Goal: Information Seeking & Learning: Learn about a topic

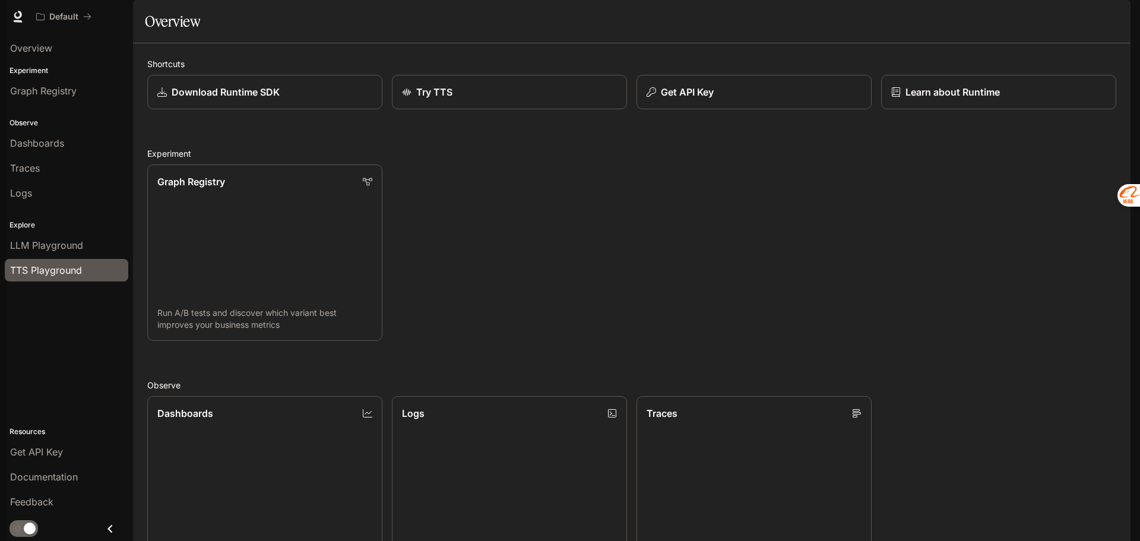
click at [37, 267] on span "TTS Playground" at bounding box center [46, 270] width 72 height 14
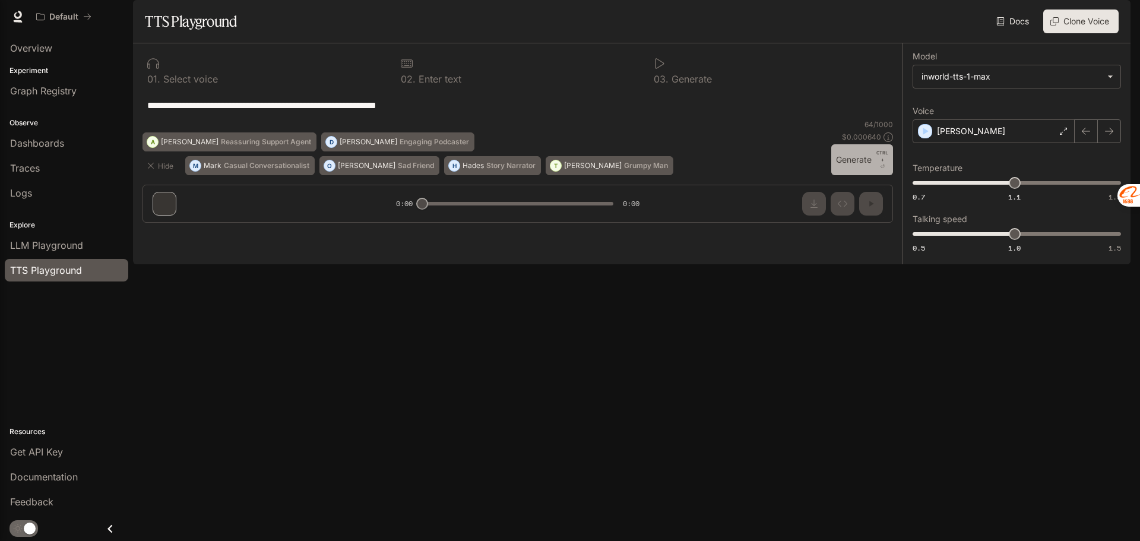
click at [850, 175] on button "Generate CTRL + ⏎" at bounding box center [862, 159] width 62 height 31
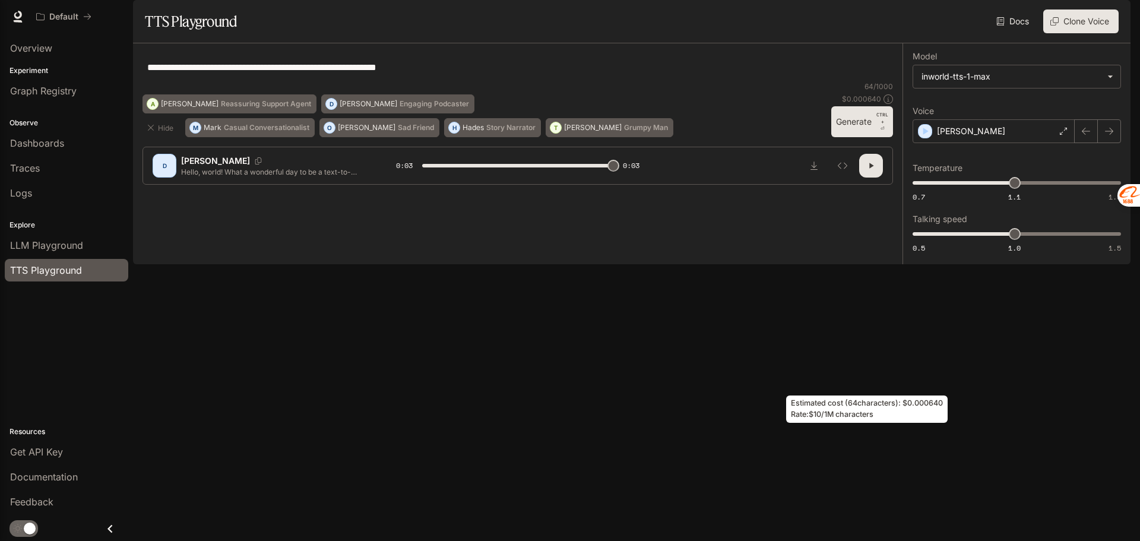
type input "*"
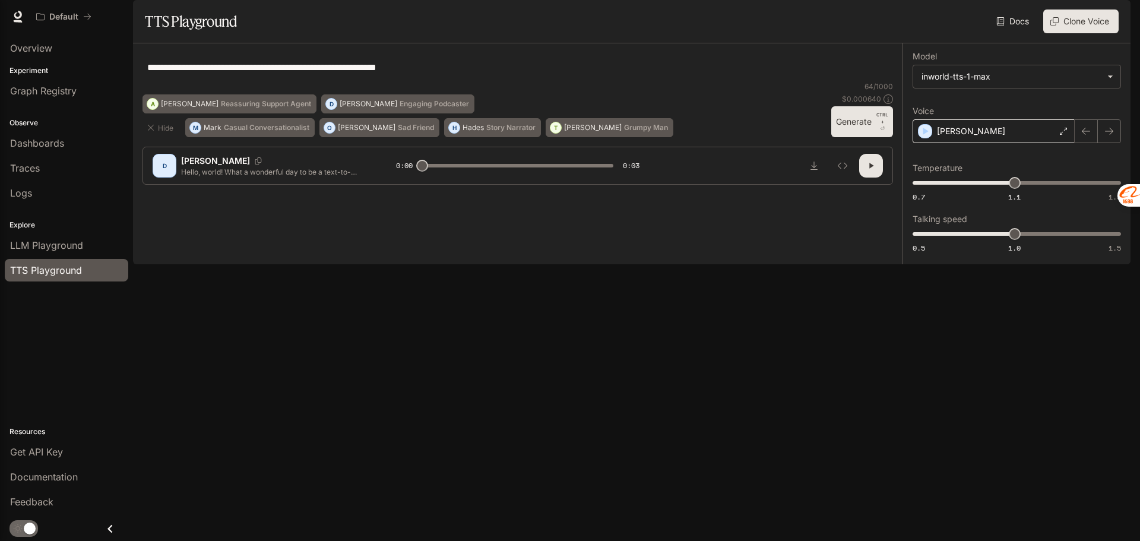
click at [1043, 143] on div "Dennis" at bounding box center [994, 131] width 162 height 24
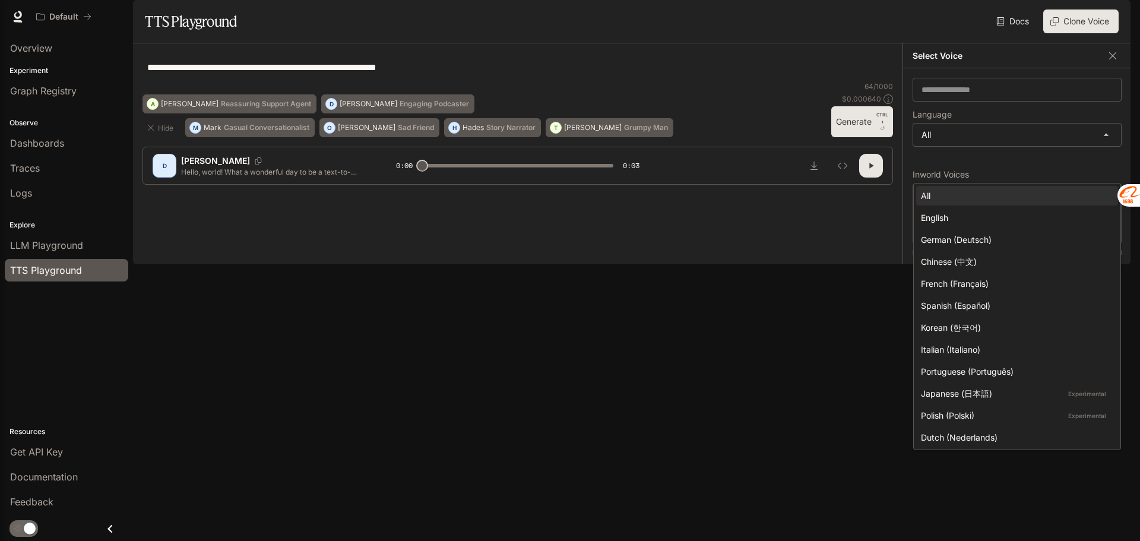
click at [1044, 166] on body "**********" at bounding box center [570, 270] width 1140 height 541
click at [1020, 257] on div "Chinese (中文)" at bounding box center [1015, 261] width 188 height 12
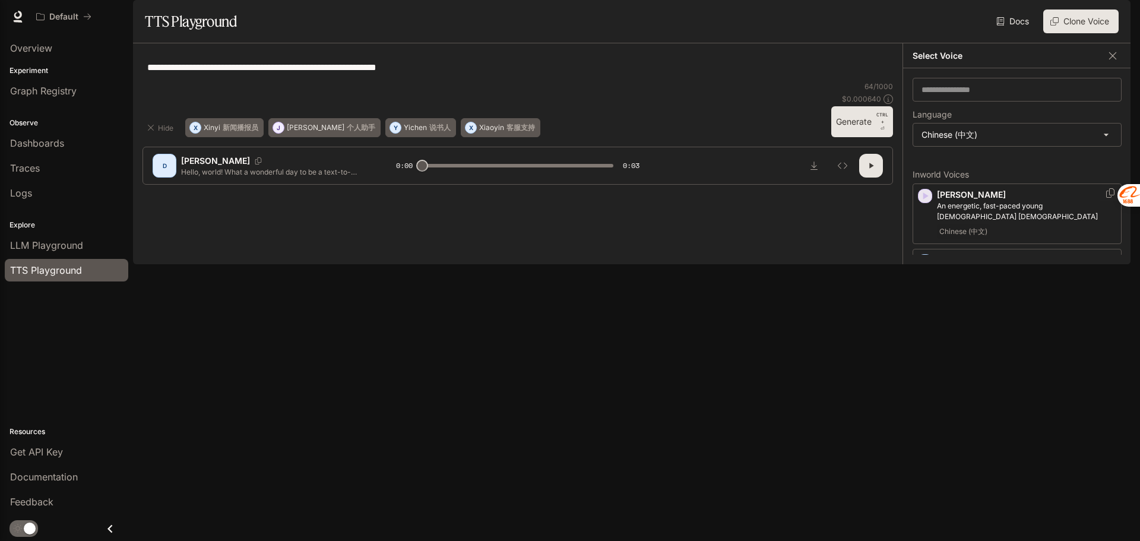
click at [926, 202] on icon "button" at bounding box center [925, 196] width 12 height 12
click at [925, 265] on icon "button" at bounding box center [925, 261] width 5 height 7
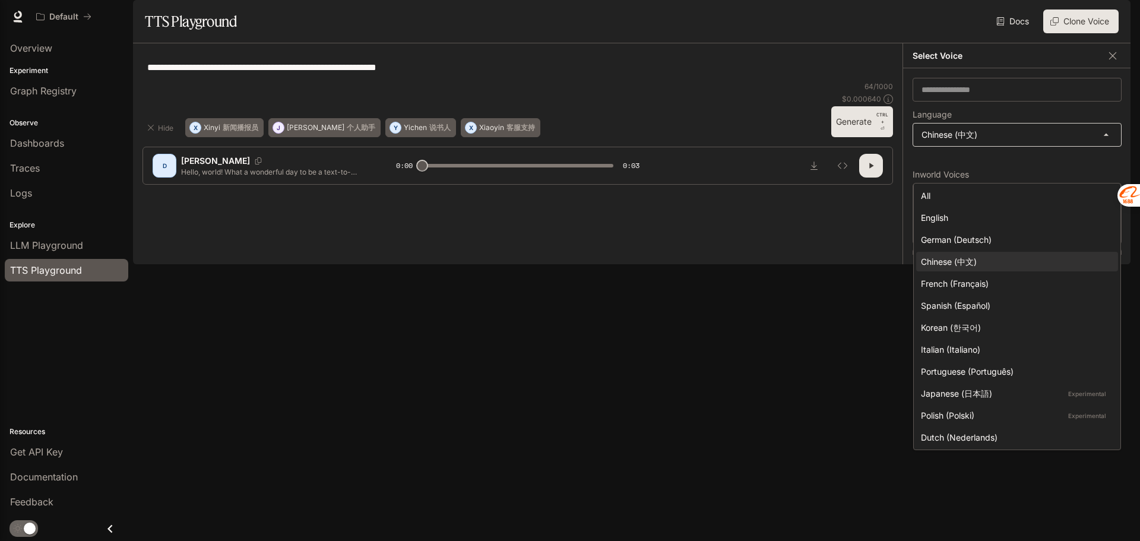
click at [1016, 172] on body "**********" at bounding box center [570, 270] width 1140 height 541
click at [996, 226] on li "English" at bounding box center [1017, 218] width 202 height 20
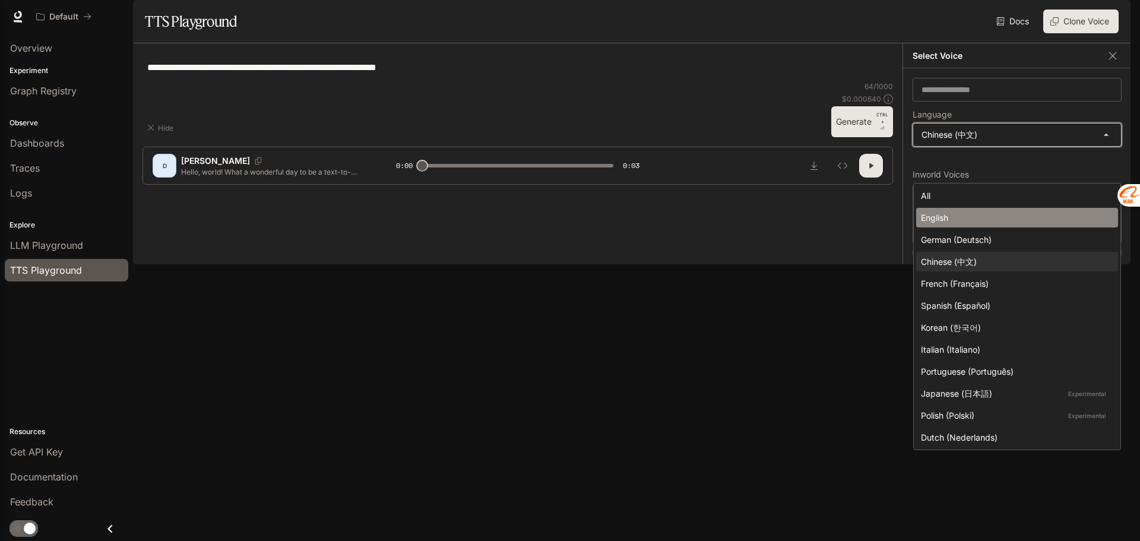
type input "*****"
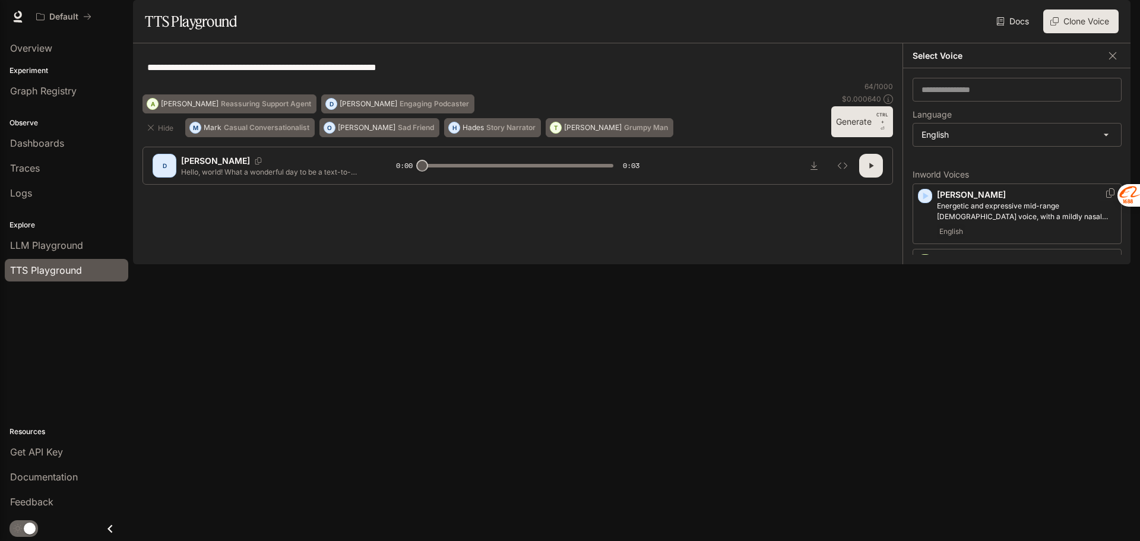
click at [922, 202] on icon "button" at bounding box center [925, 196] width 12 height 12
click at [926, 265] on icon "button" at bounding box center [925, 261] width 5 height 7
click at [921, 322] on icon "button" at bounding box center [925, 316] width 12 height 12
click at [924, 385] on icon "button" at bounding box center [925, 381] width 5 height 7
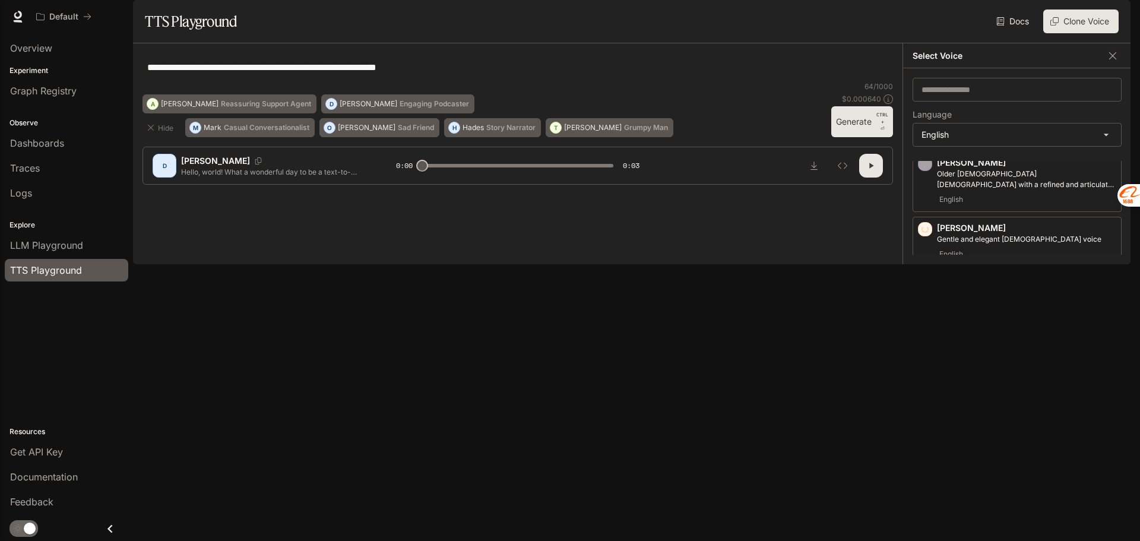
scroll to position [119, 0]
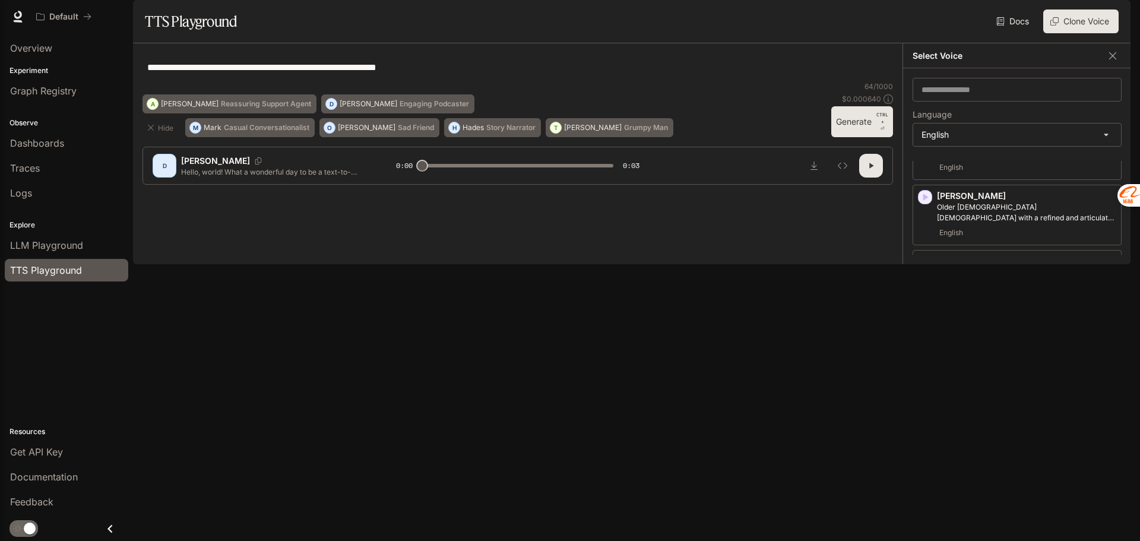
click at [929, 323] on icon "button" at bounding box center [925, 317] width 12 height 12
click at [926, 388] on icon "button" at bounding box center [925, 382] width 12 height 12
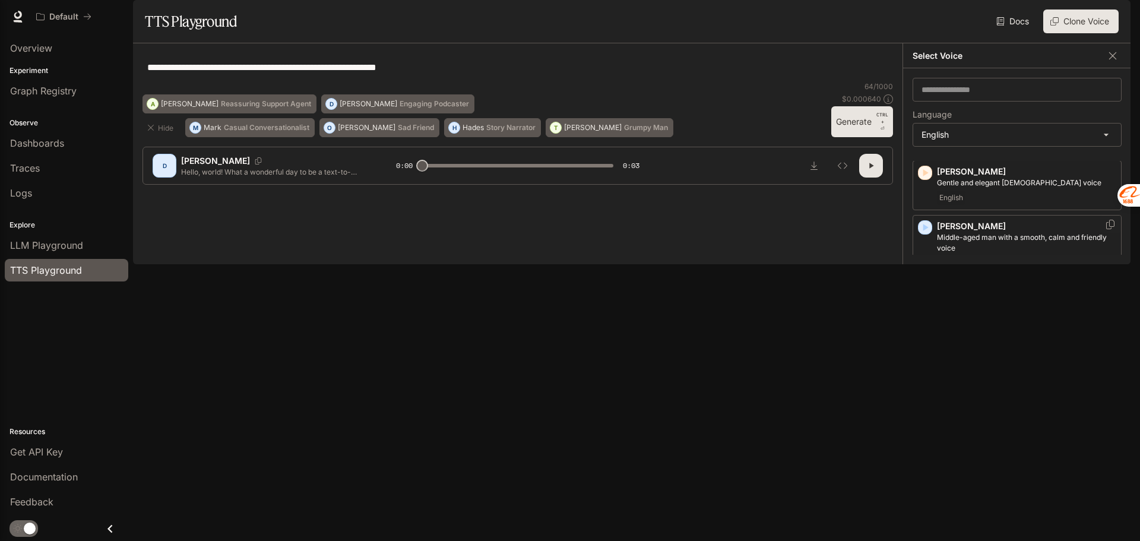
scroll to position [238, 0]
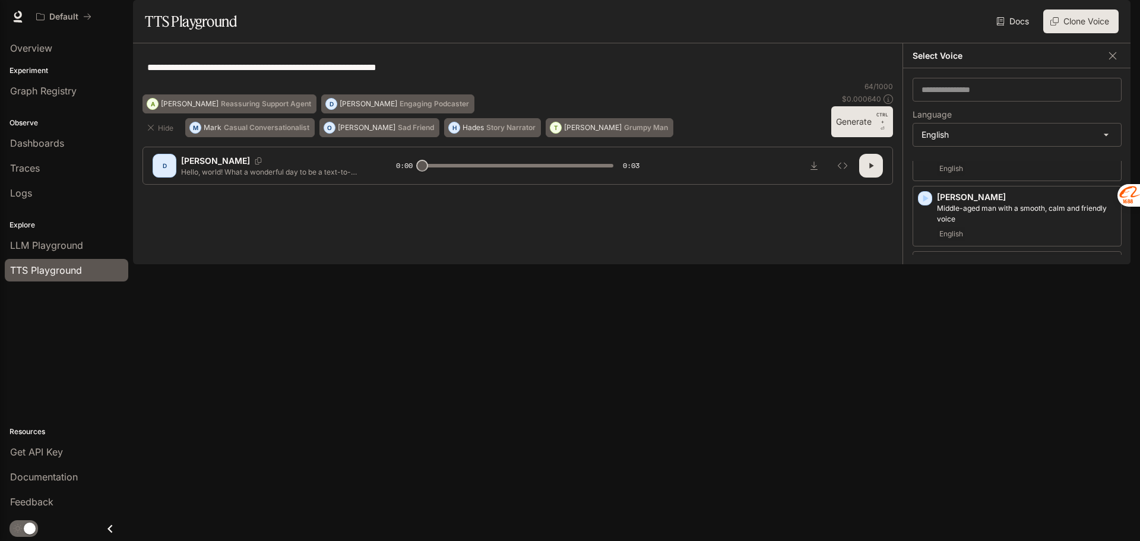
click at [926, 333] on icon "button" at bounding box center [925, 328] width 5 height 7
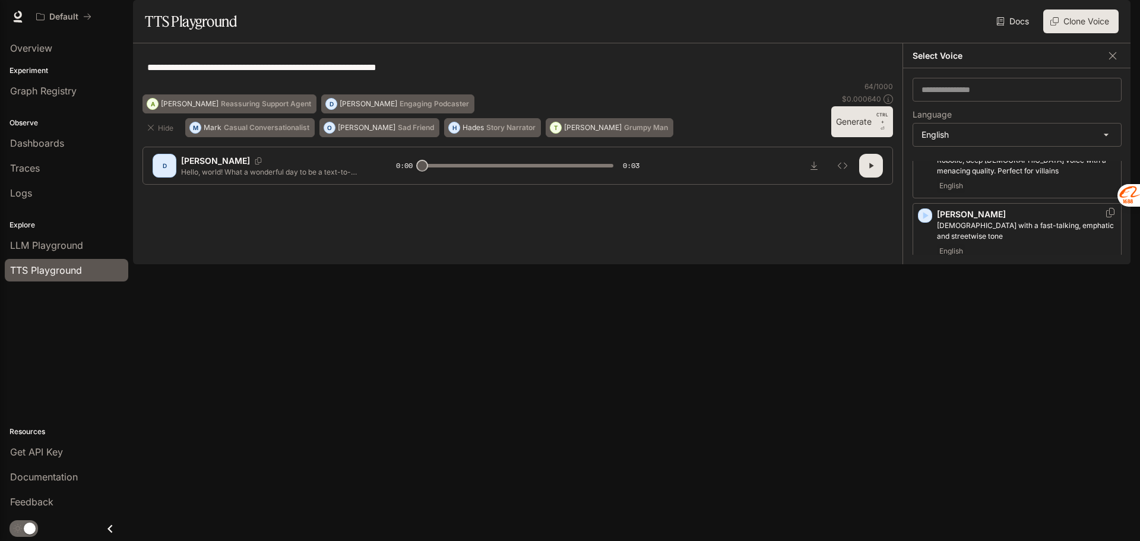
scroll to position [356, 0]
click at [919, 281] on icon "button" at bounding box center [925, 276] width 12 height 12
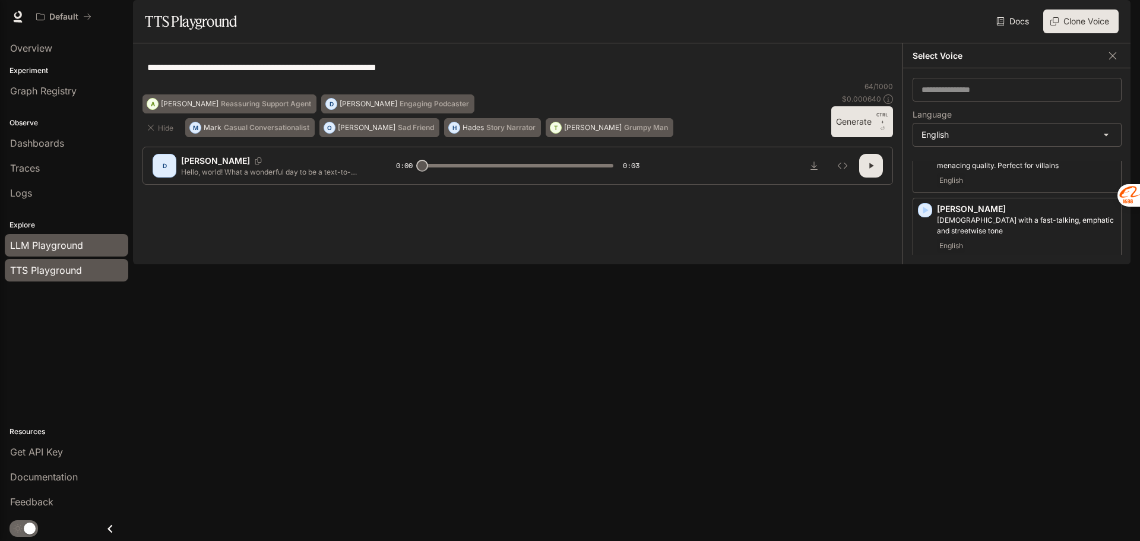
click at [81, 237] on link "LLM Playground" at bounding box center [67, 245] width 124 height 23
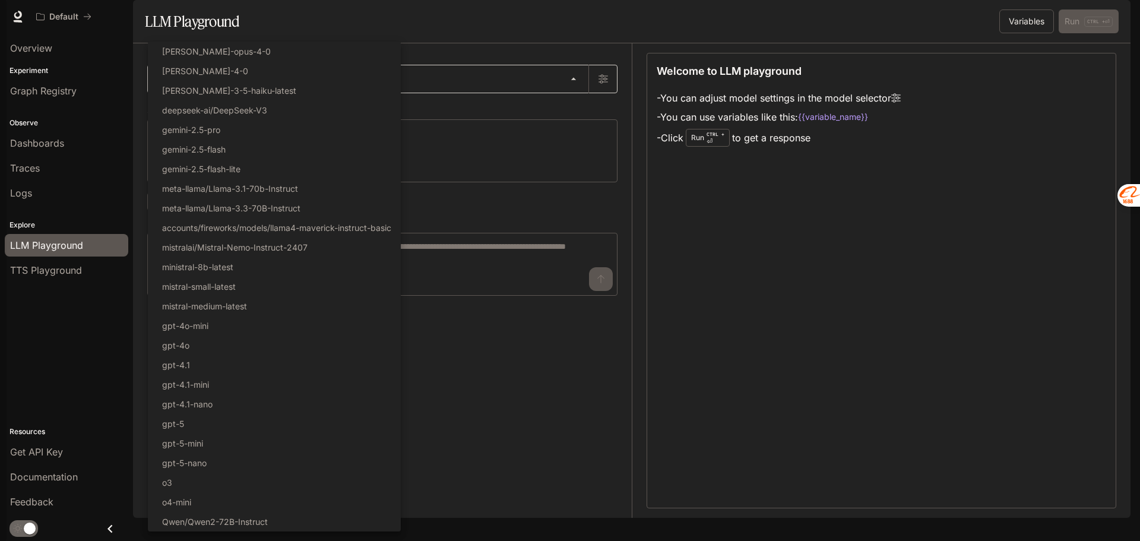
click at [578, 115] on body "Skip to main content Default Documentation Documentation Portal Overview Experi…" at bounding box center [570, 270] width 1140 height 541
click at [505, 49] on div at bounding box center [570, 270] width 1140 height 541
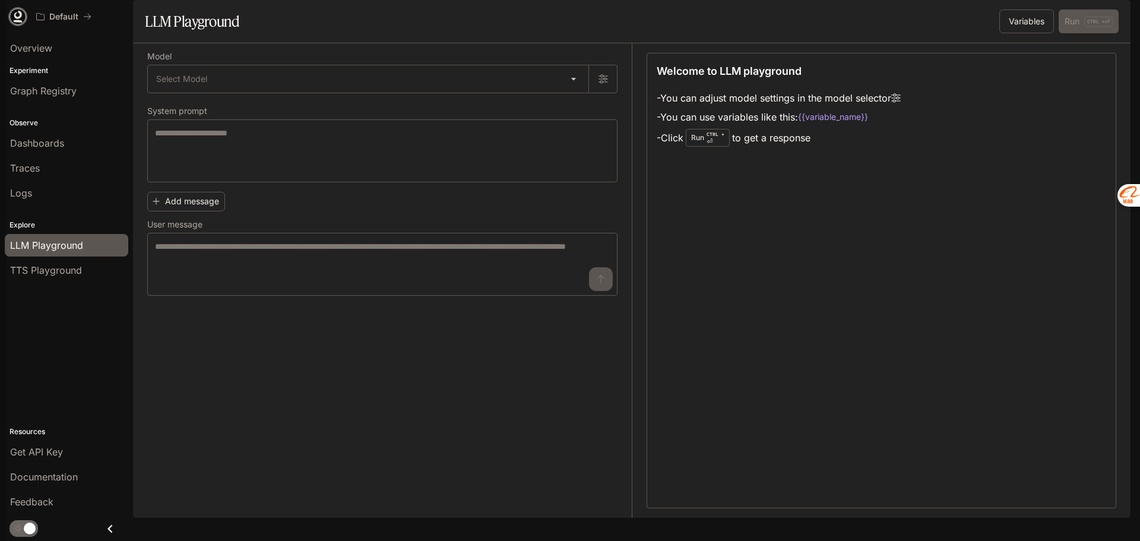
click at [14, 16] on icon at bounding box center [18, 15] width 8 height 8
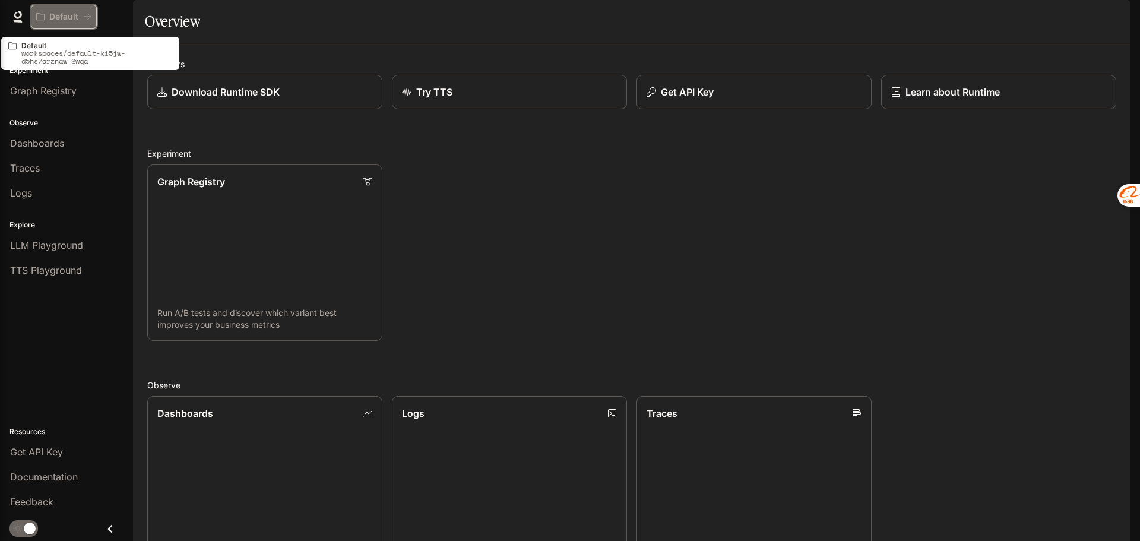
click at [59, 17] on p "Default" at bounding box center [63, 17] width 29 height 10
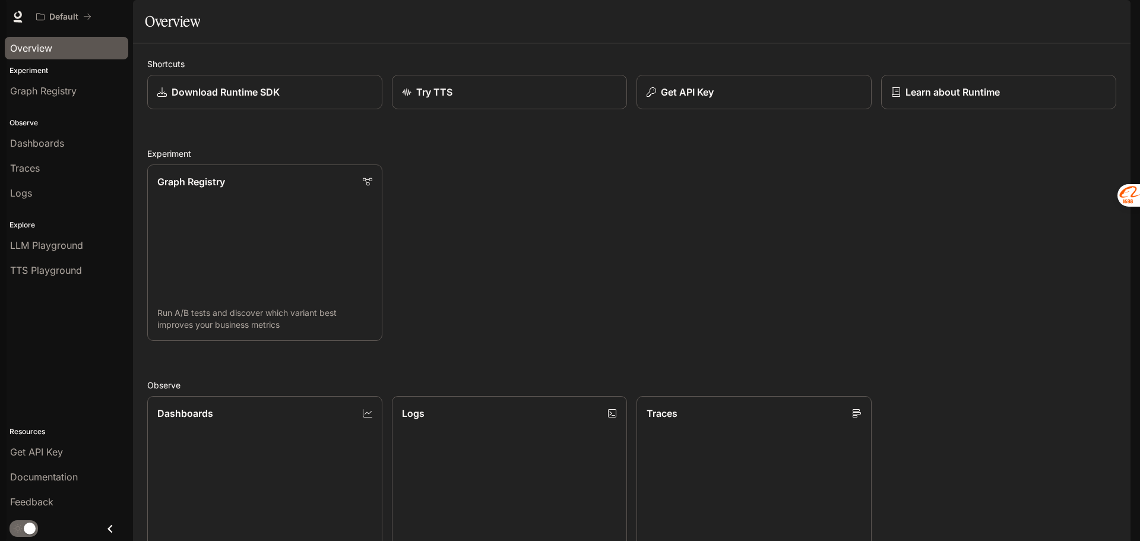
click at [38, 48] on span "Overview" at bounding box center [31, 48] width 42 height 14
click at [34, 94] on span "Graph Registry" at bounding box center [43, 91] width 67 height 14
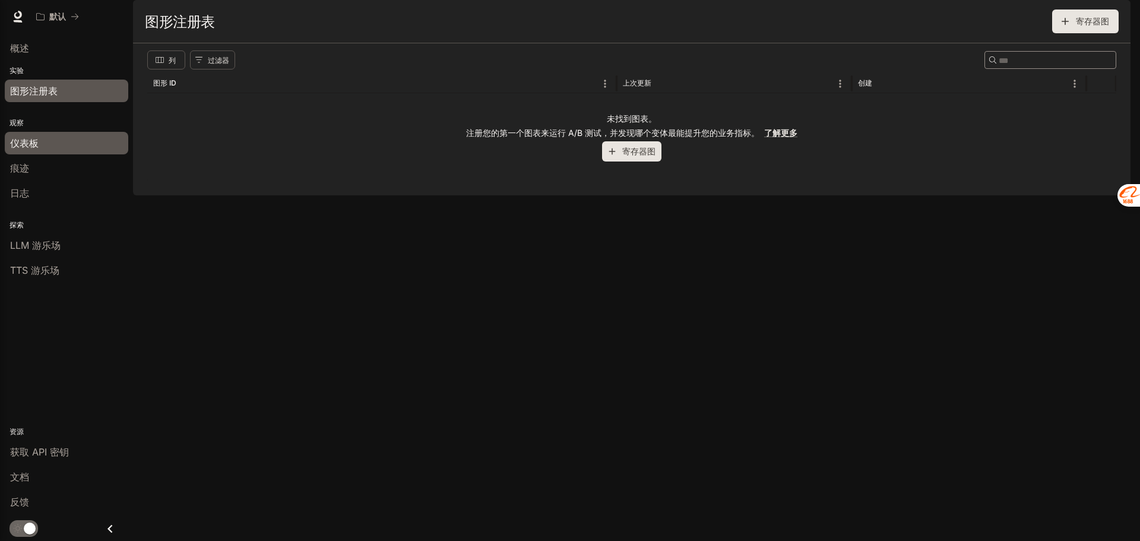
click at [29, 137] on font "仪表板" at bounding box center [24, 143] width 29 height 12
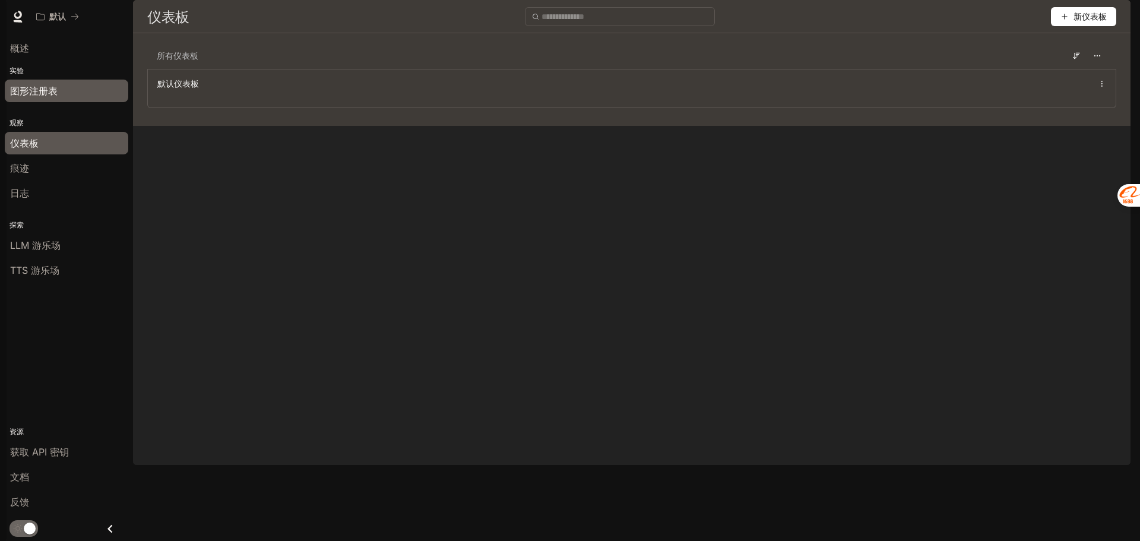
click at [69, 86] on div "图形注册表" at bounding box center [66, 91] width 113 height 14
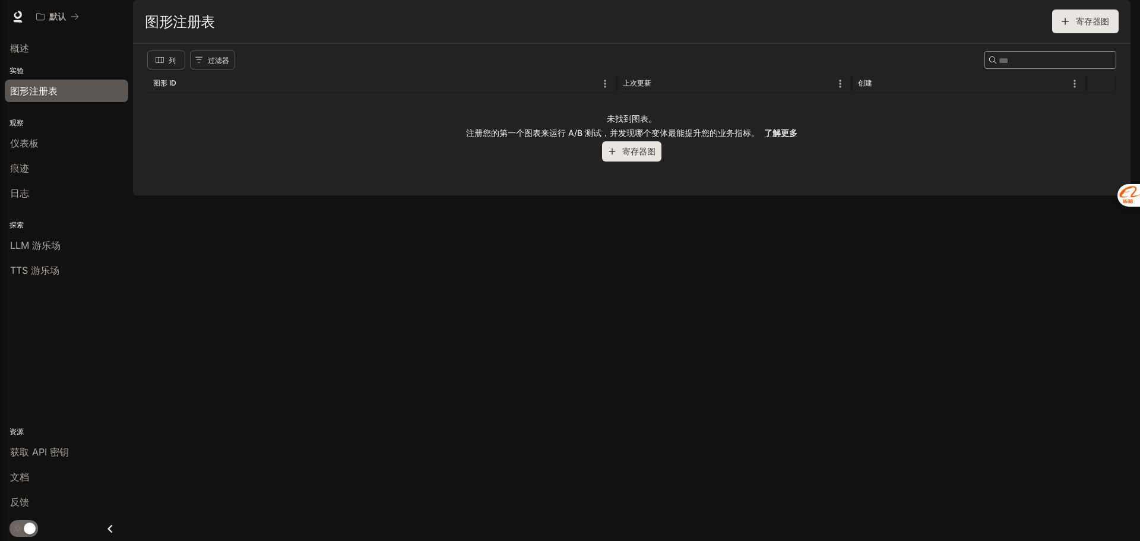
click at [624, 156] on font "寄存器图" at bounding box center [638, 151] width 33 height 10
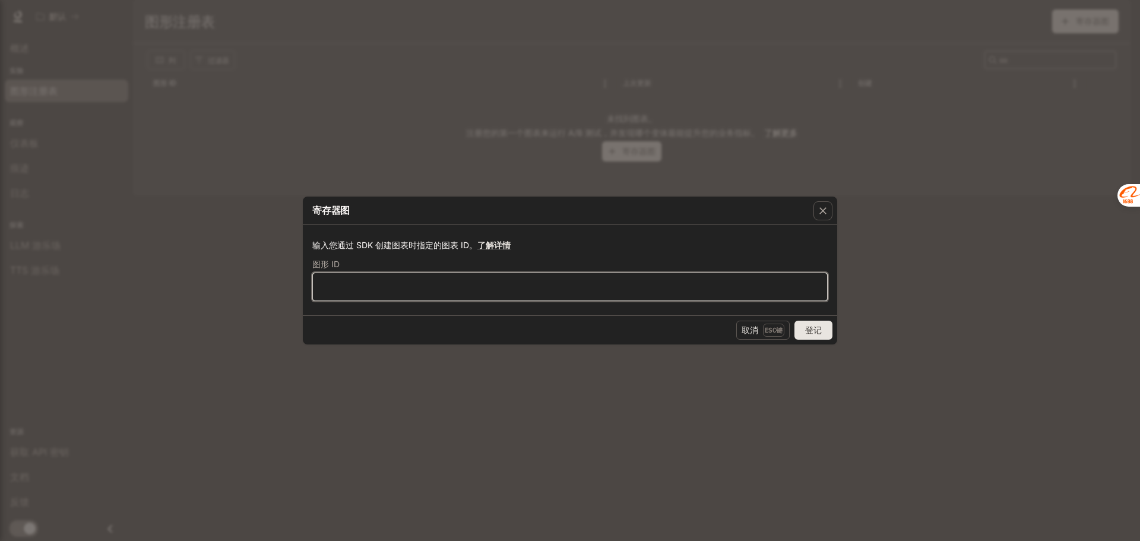
click at [417, 289] on input "text" at bounding box center [570, 287] width 514 height 12
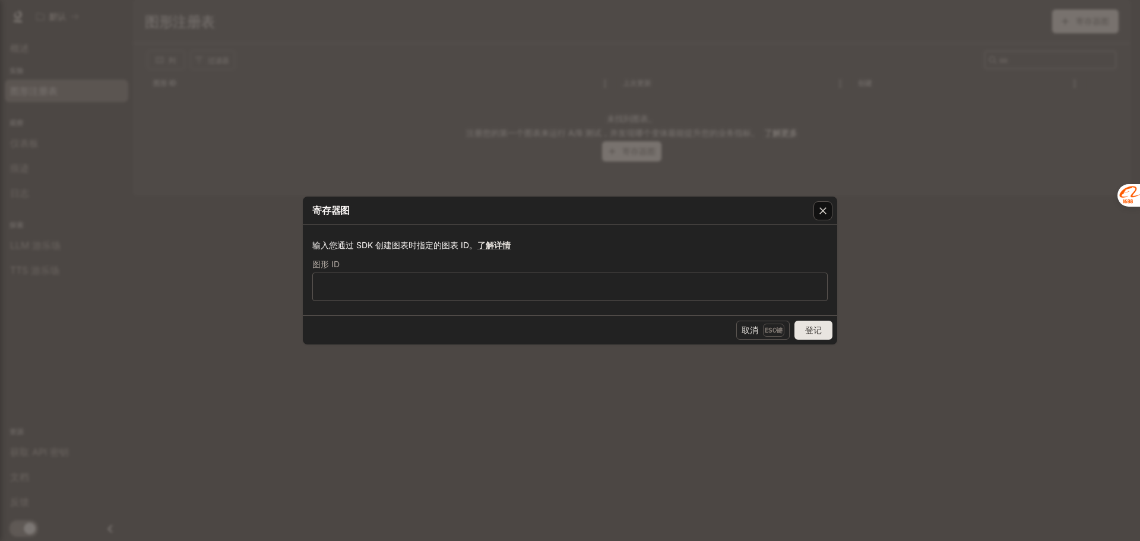
click at [831, 211] on div "button" at bounding box center [823, 210] width 19 height 19
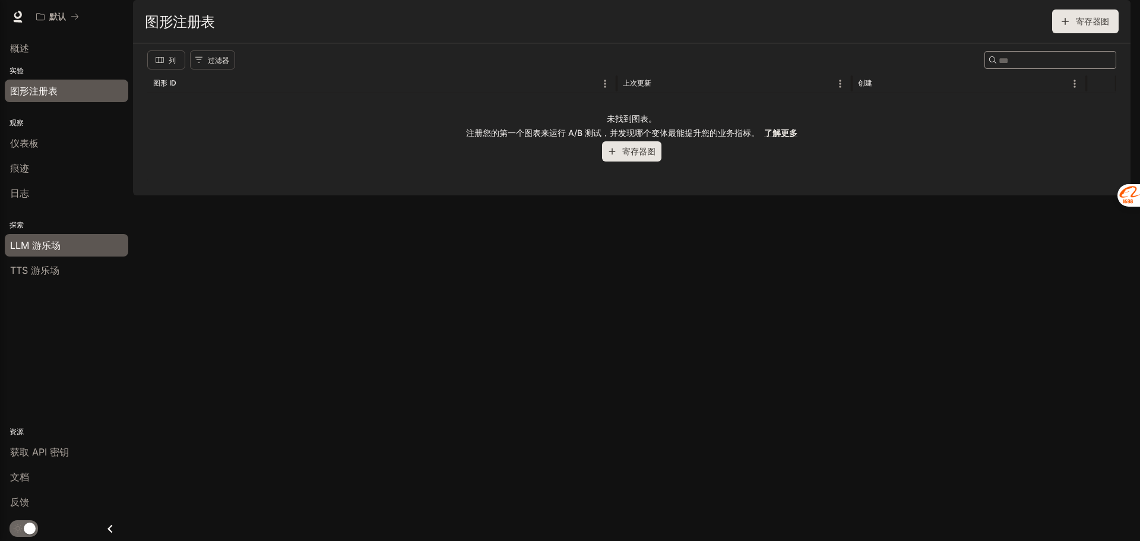
click at [35, 243] on font "LLM 游乐场" at bounding box center [35, 245] width 50 height 12
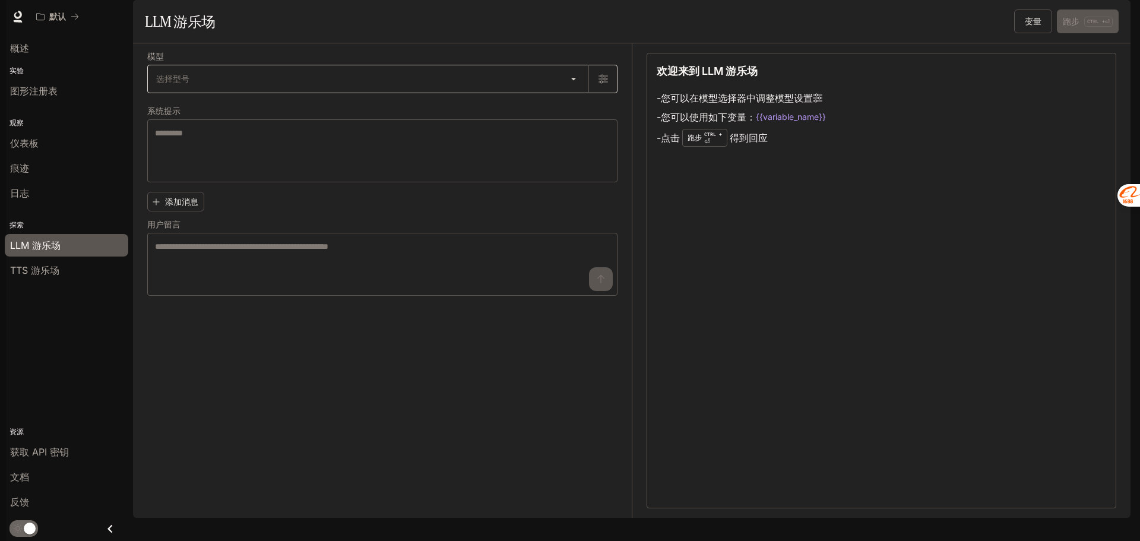
click at [494, 109] on body "跳至主要内容 默认 文档 文档 门户网站 概述 实验 图形注册表 观察 仪表板 痕迹 日志 探索 LLM 游乐场 TTS 游乐场 资源 获取 API 密钥 文…" at bounding box center [570, 270] width 1140 height 541
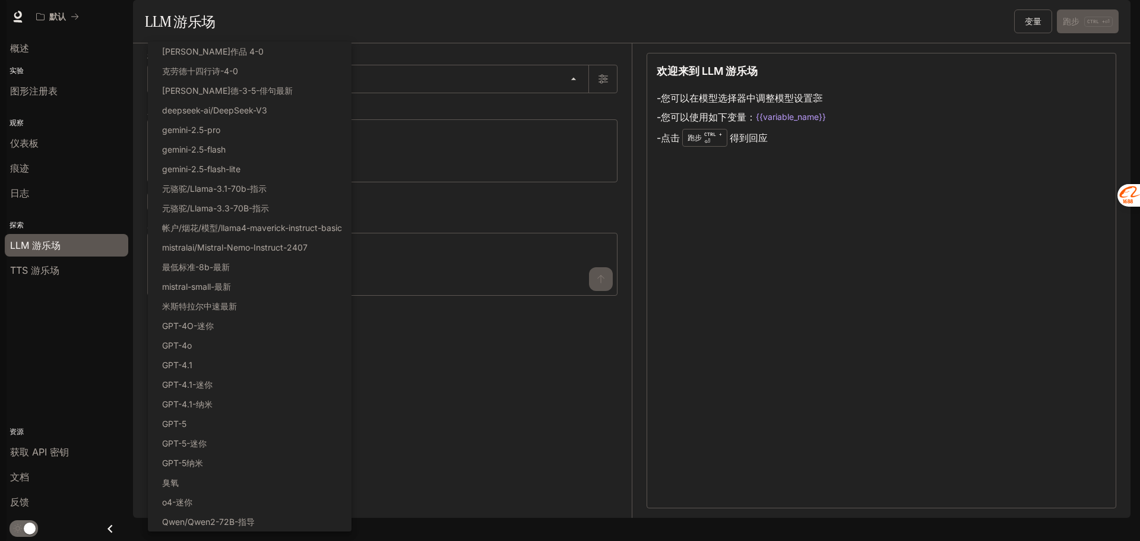
click at [53, 267] on div at bounding box center [570, 270] width 1140 height 541
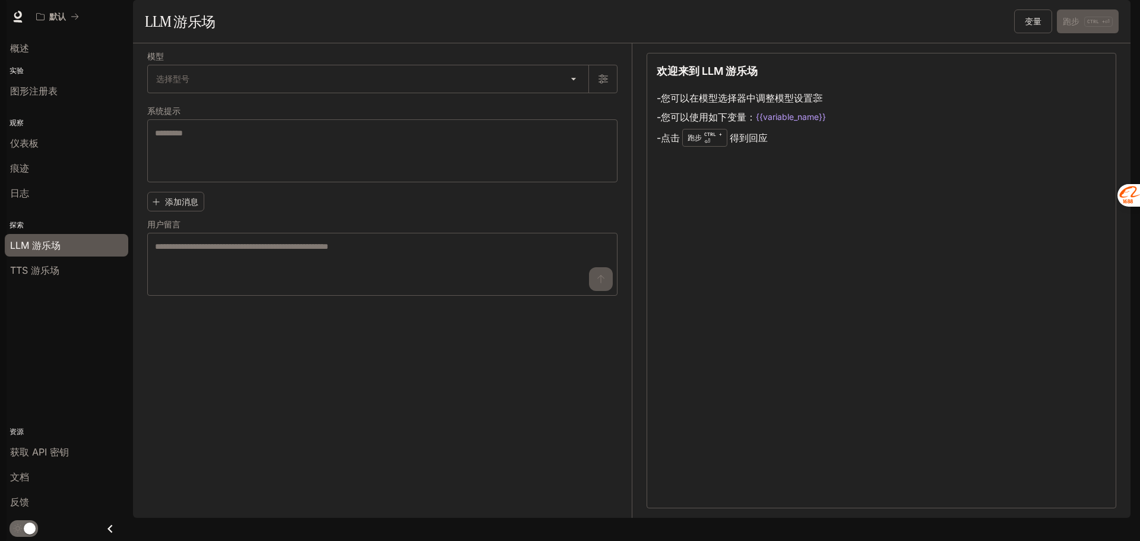
click at [26, 275] on font "TTS 游乐场" at bounding box center [34, 270] width 49 height 12
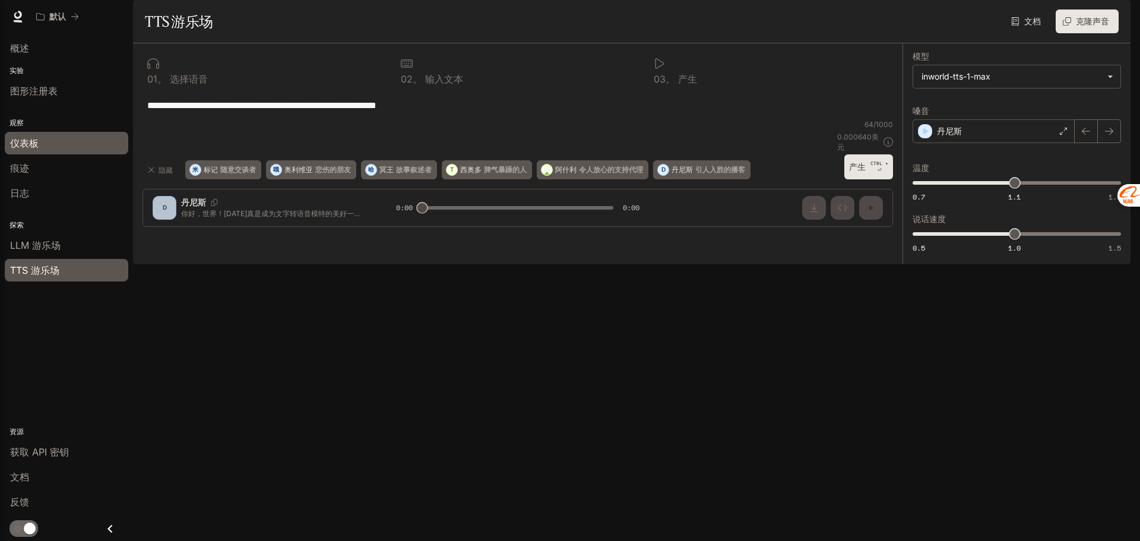
click at [64, 134] on link "仪表板" at bounding box center [67, 143] width 124 height 23
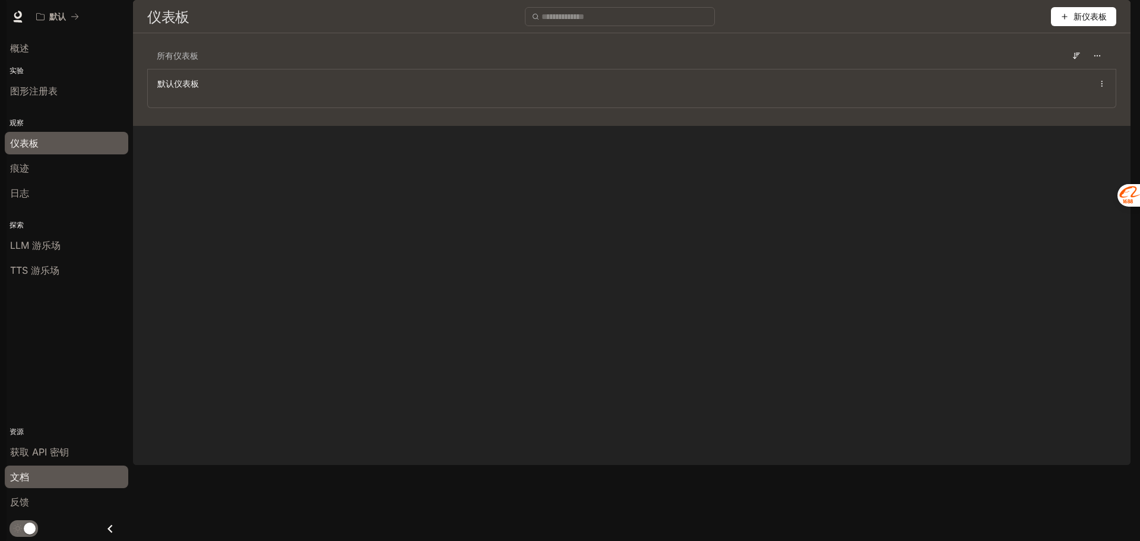
click at [20, 481] on font "文档" at bounding box center [19, 477] width 19 height 12
